Goal: Transaction & Acquisition: Purchase product/service

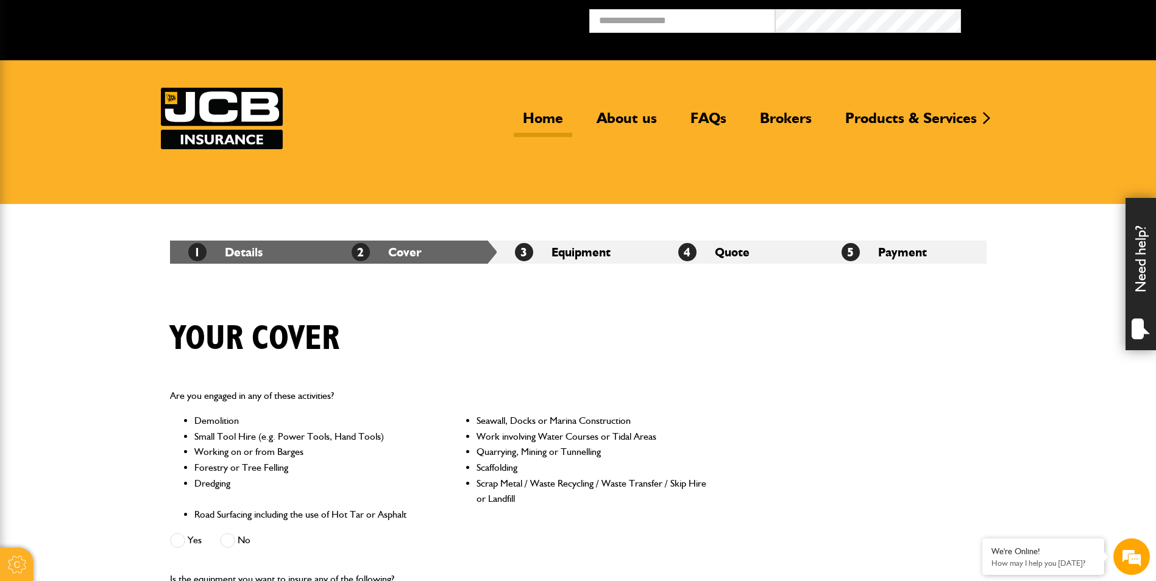
click at [551, 123] on link "Home" at bounding box center [543, 123] width 58 height 28
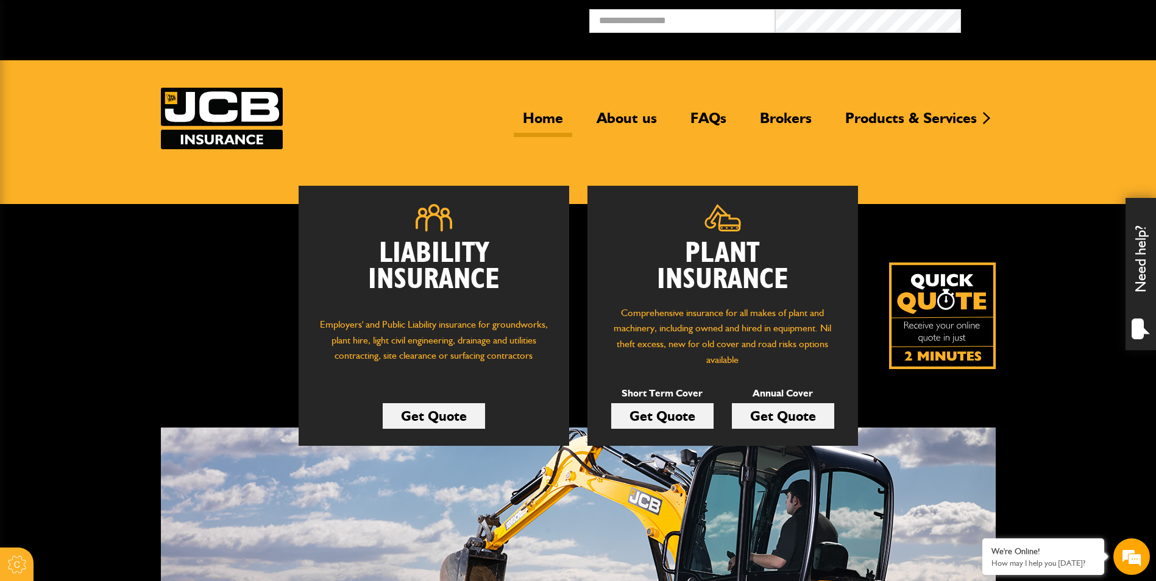
click at [700, 419] on link "Get Quote" at bounding box center [662, 416] width 102 height 26
